Goal: Complete application form

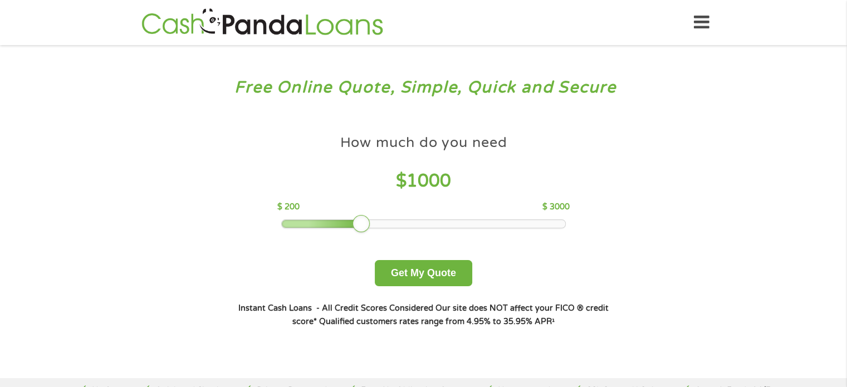
click at [390, 218] on div "How much do you need $ 1000 $ 200 $ 3000" at bounding box center [423, 178] width 292 height 99
click at [413, 223] on div at bounding box center [423, 224] width 283 height 8
drag, startPoint x: 416, startPoint y: 223, endPoint x: 465, endPoint y: 222, distance: 49.0
click at [465, 222] on div at bounding box center [462, 224] width 18 height 18
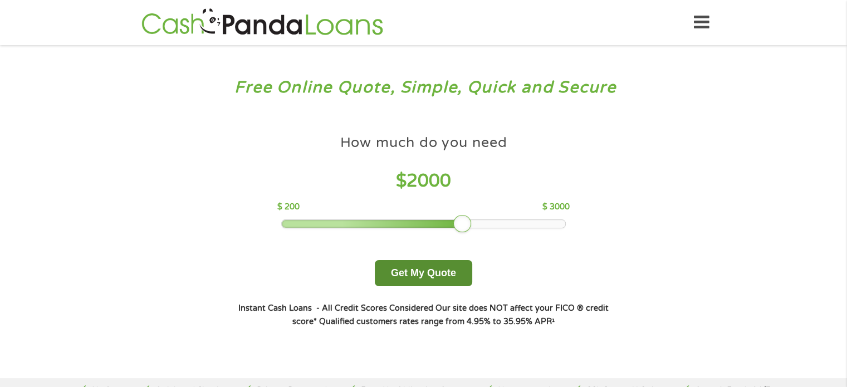
click at [412, 275] on button "Get My Quote" at bounding box center [423, 273] width 97 height 26
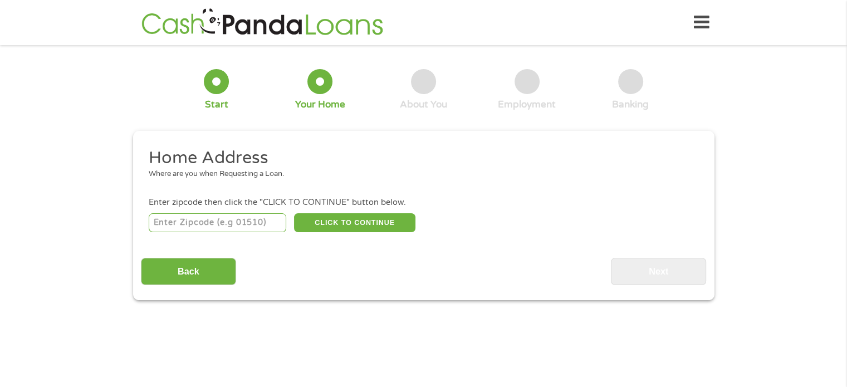
click at [204, 225] on input "number" at bounding box center [218, 222] width 138 height 19
type input "37922"
click at [332, 219] on button "CLICK TO CONTINUE" at bounding box center [354, 222] width 121 height 19
type input "37922"
type input "Knoxville"
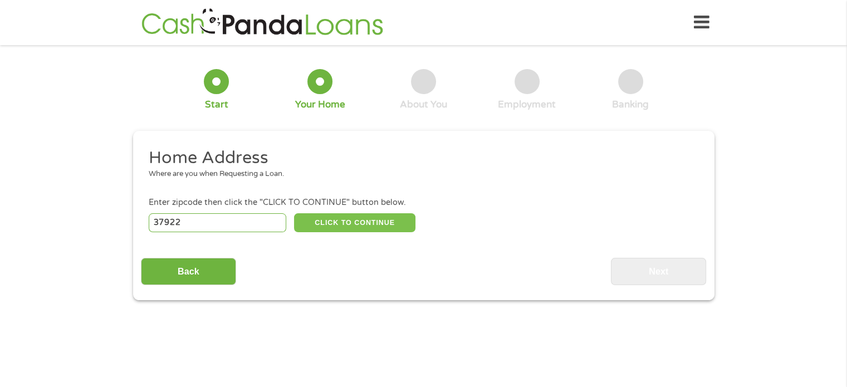
select select "Tennessee"
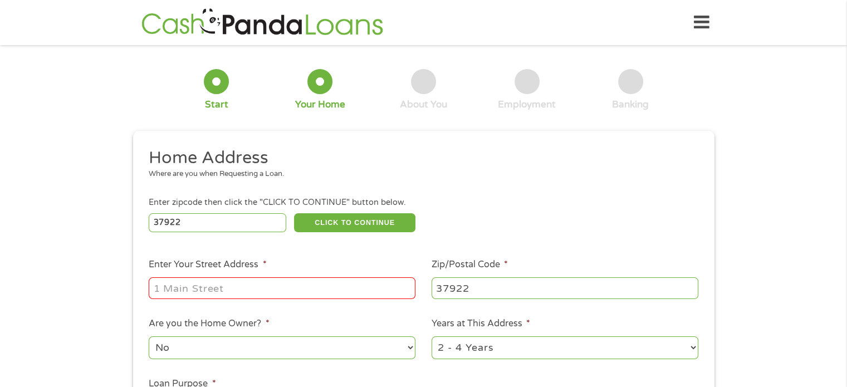
click at [335, 287] on input "Enter Your Street Address *" at bounding box center [282, 287] width 267 height 21
type input "1934 Mobley Way Apt 107"
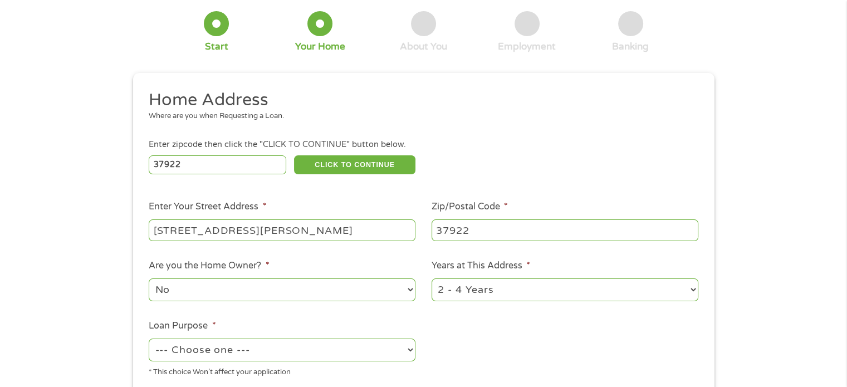
scroll to position [59, 0]
click at [388, 349] on select "--- Choose one --- Pay Bills Debt Consolidation Home Improvement Major Purchase…" at bounding box center [282, 348] width 267 height 23
select select "paybills"
click at [149, 339] on select "--- Choose one --- Pay Bills Debt Consolidation Home Improvement Major Purchase…" at bounding box center [282, 348] width 267 height 23
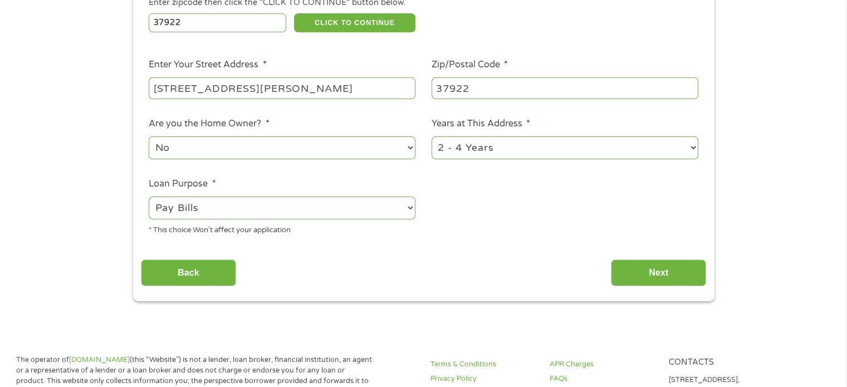
scroll to position [200, 0]
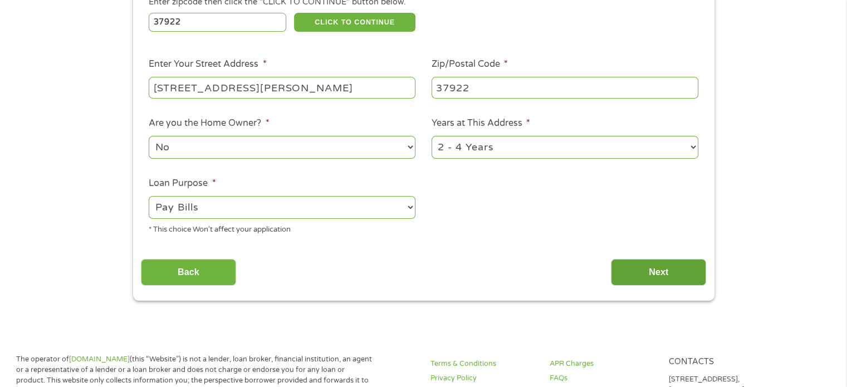
click at [646, 269] on input "Next" at bounding box center [658, 272] width 95 height 27
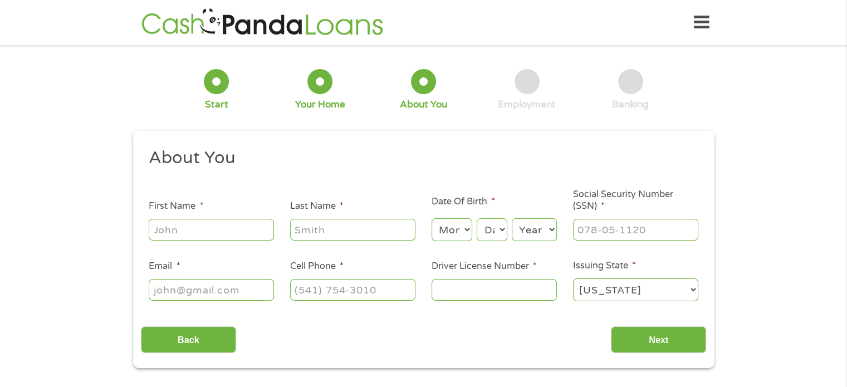
scroll to position [4, 4]
click at [254, 234] on input "First Name *" at bounding box center [211, 229] width 125 height 21
type input "Ginny"
type input "Cole"
click at [463, 231] on select "Month 1 2 3 4 5 6 7 8 9 10 11 12" at bounding box center [451, 229] width 41 height 23
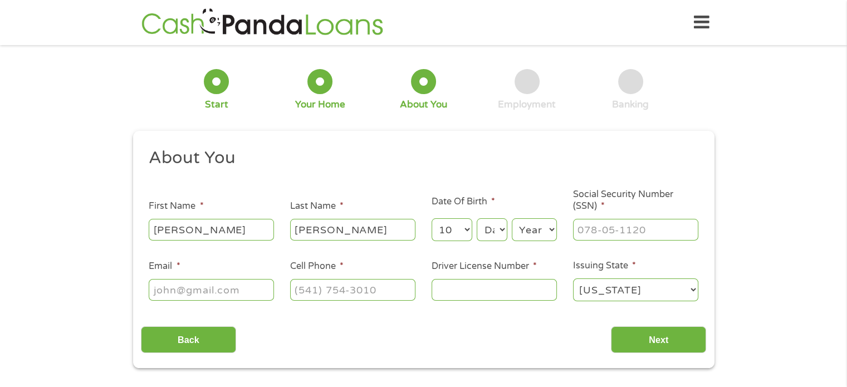
select select "11"
click at [431, 219] on select "Month 1 2 3 4 5 6 7 8 9 10 11 12" at bounding box center [451, 229] width 41 height 23
click at [497, 236] on select "Day 1 2 3 4 5 6 7 8 9 10 11 12 13 14 15 16 17 18 19 20 21 22 23 24 25 26 27 28 …" at bounding box center [492, 229] width 30 height 23
select select "23"
click at [477, 219] on select "Day 1 2 3 4 5 6 7 8 9 10 11 12 13 14 15 16 17 18 19 20 21 22 23 24 25 26 27 28 …" at bounding box center [492, 229] width 30 height 23
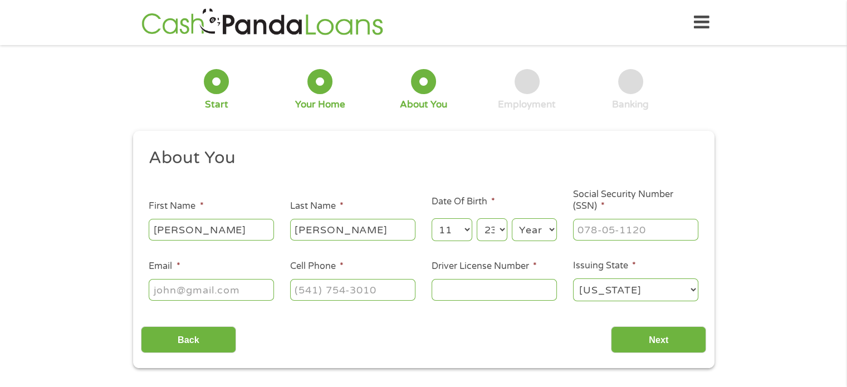
click at [533, 229] on select "Year 2007 2006 2005 2004 2003 2002 2001 2000 1999 1998 1997 1996 1995 1994 1993…" at bounding box center [534, 229] width 45 height 23
select select "1989"
click at [512, 219] on select "Year 2007 2006 2005 2004 2003 2002 2001 2000 1999 1998 1997 1996 1995 1994 1993…" at bounding box center [534, 229] width 45 height 23
click at [581, 233] on input "___-__-____" at bounding box center [635, 229] width 125 height 21
type input "409-65-4448"
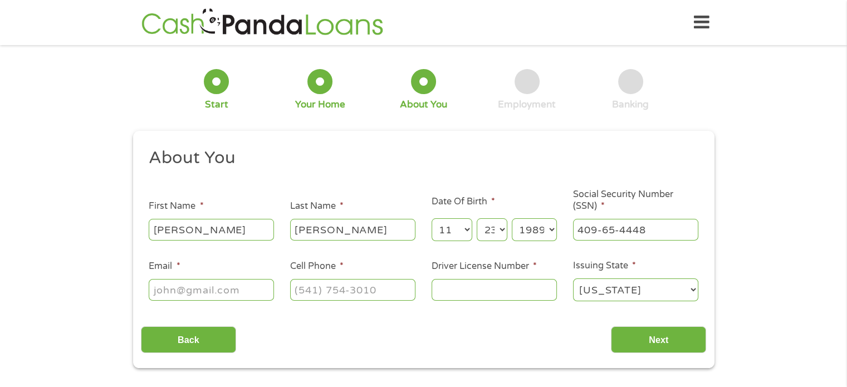
click at [241, 293] on input "Email *" at bounding box center [211, 289] width 125 height 21
type input "gdcole89@gmail.com"
type input "(931) 260-8310"
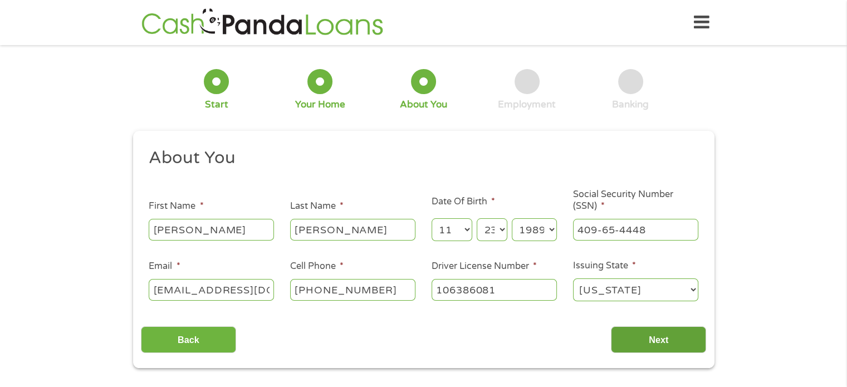
type input "106386081"
click at [653, 340] on input "Next" at bounding box center [658, 339] width 95 height 27
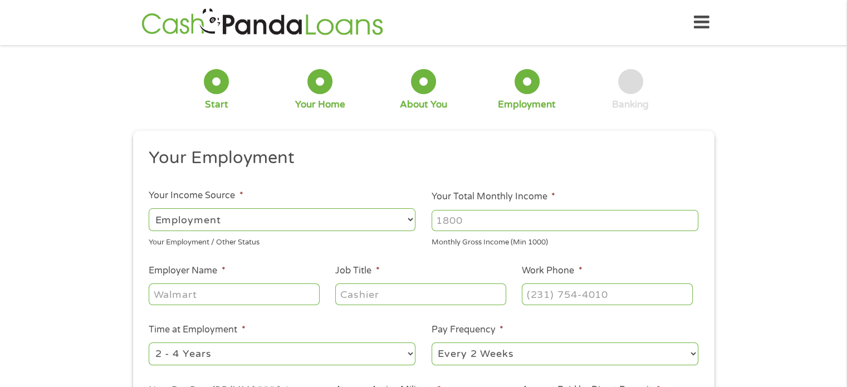
click at [545, 219] on input "Your Total Monthly Income *" at bounding box center [564, 220] width 267 height 21
type input "6500"
click at [283, 291] on input "Employer Name *" at bounding box center [234, 293] width 170 height 21
type input "Nexstar Media"
type input "Senior Account Executive"
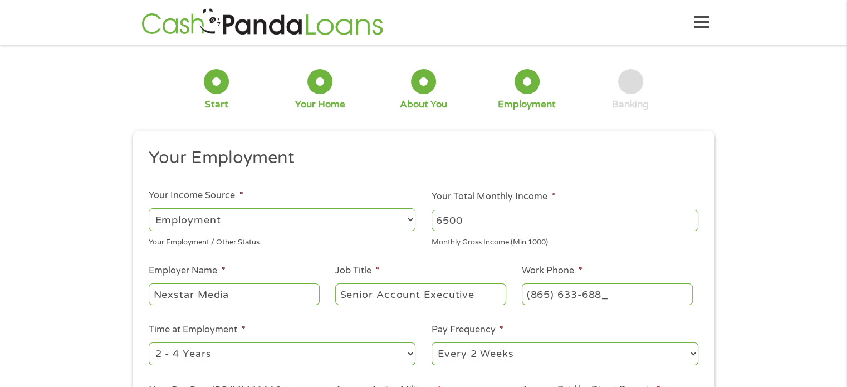
type input "(865) 633-6882"
click at [675, 348] on select "--- Choose one --- Every 2 Weeks Every Week Monthly Semi-Monthly" at bounding box center [564, 353] width 267 height 23
select select "monthly"
click at [431, 343] on select "--- Choose one --- Every 2 Weeks Every Week Monthly Semi-Monthly" at bounding box center [564, 353] width 267 height 23
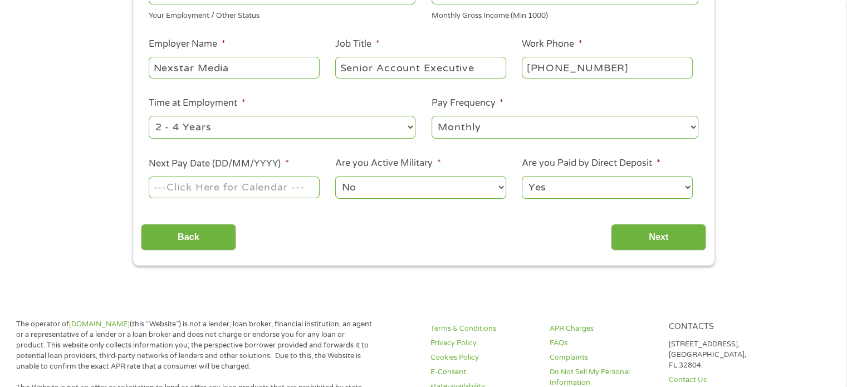
scroll to position [227, 0]
click at [301, 183] on input "Next Pay Date (DD/MM/YYYY) *" at bounding box center [234, 186] width 170 height 21
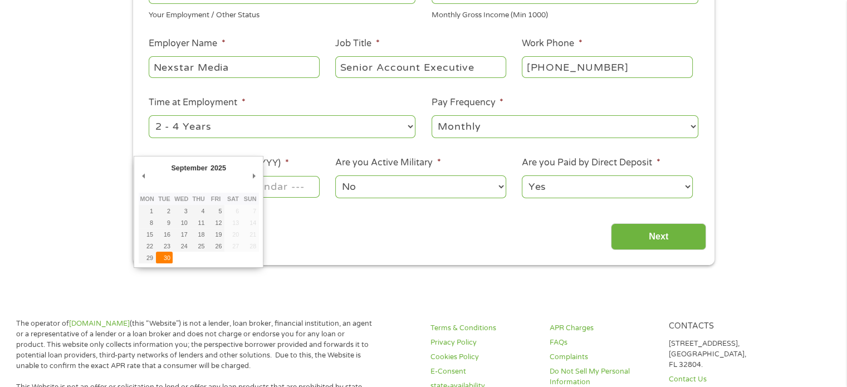
type input "30/09/2025"
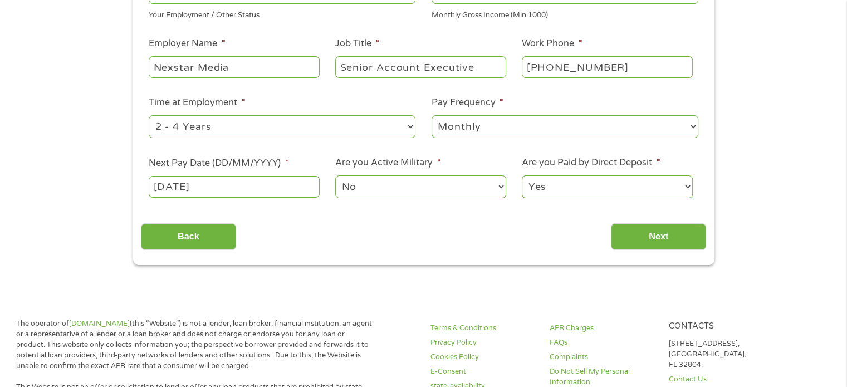
click at [590, 182] on select "Yes No" at bounding box center [607, 186] width 170 height 23
click at [522, 176] on select "Yes No" at bounding box center [607, 186] width 170 height 23
click at [624, 237] on input "Next" at bounding box center [658, 236] width 95 height 27
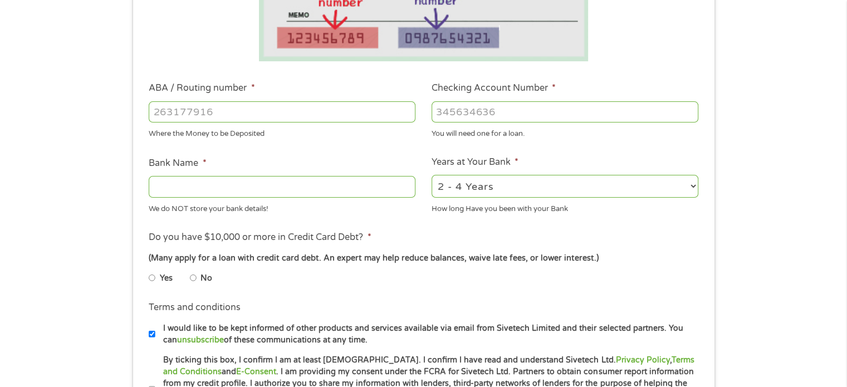
scroll to position [276, 0]
click at [265, 116] on input "ABA / Routing number *" at bounding box center [282, 111] width 267 height 21
type input "064209216"
type input "SMARTBANK"
type input "064209216"
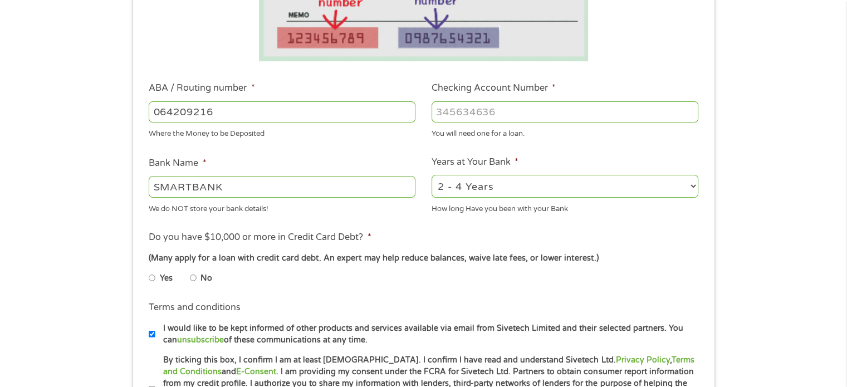
click at [463, 117] on input "Checking Account Number *" at bounding box center [564, 111] width 267 height 21
type input "1755005"
click at [189, 276] on li "Yes" at bounding box center [169, 278] width 41 height 22
click at [192, 277] on input "No" at bounding box center [193, 278] width 7 height 18
radio input "true"
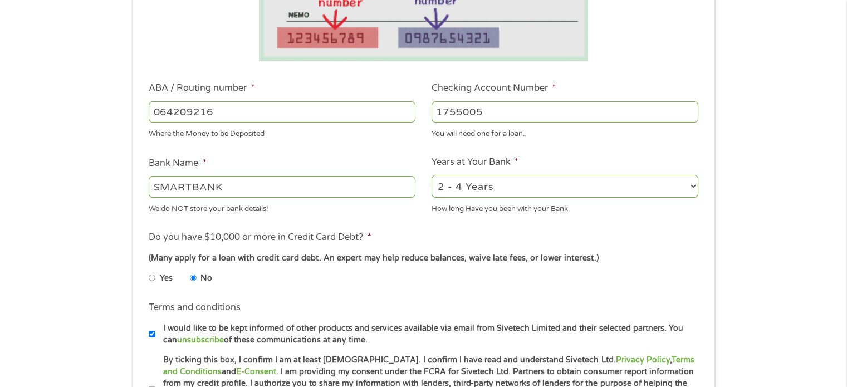
scroll to position [420, 0]
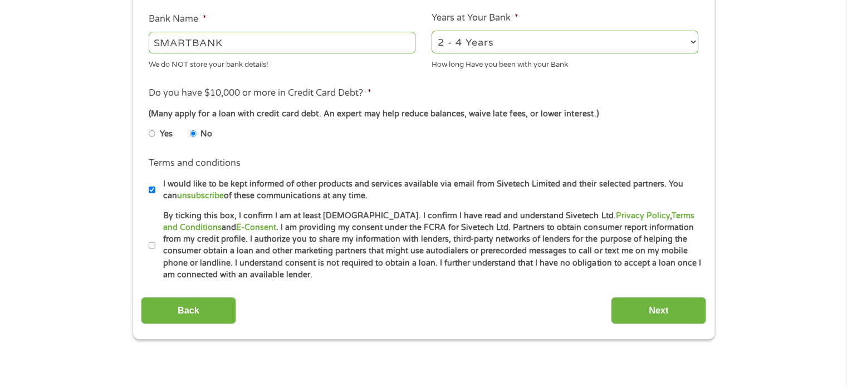
click at [151, 190] on input "I would like to be kept informed of other products and services available via e…" at bounding box center [152, 190] width 7 height 18
checkbox input "false"
click at [151, 243] on input "By ticking this box, I confirm I am at least 18 years old. I confirm I have rea…" at bounding box center [152, 246] width 7 height 18
checkbox input "true"
click at [663, 316] on input "Next" at bounding box center [658, 310] width 95 height 27
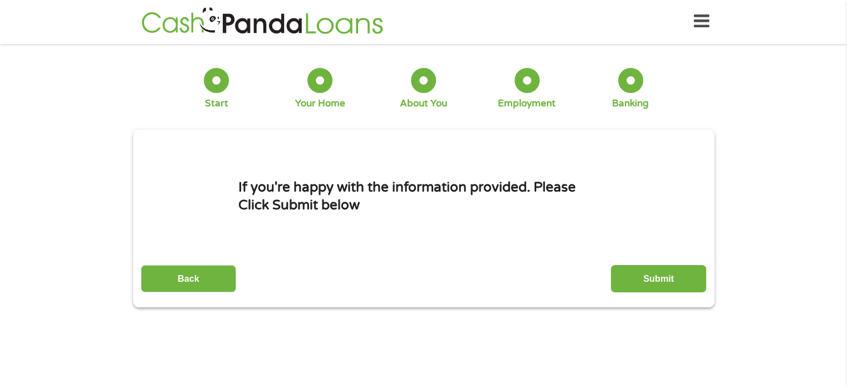
scroll to position [0, 0]
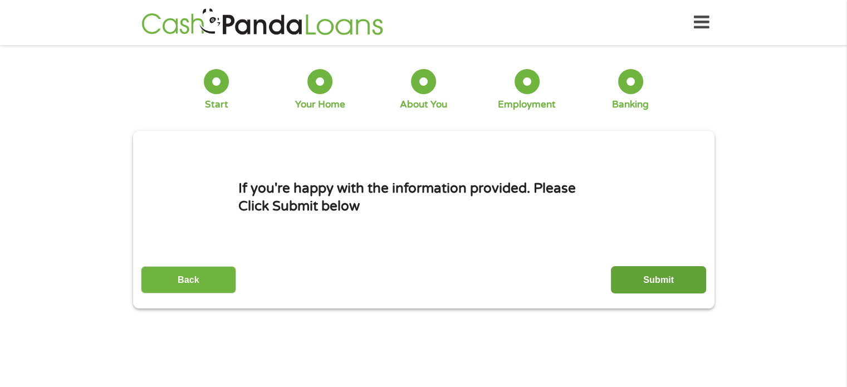
click at [659, 273] on input "Submit" at bounding box center [658, 279] width 95 height 27
